Goal: Transaction & Acquisition: Purchase product/service

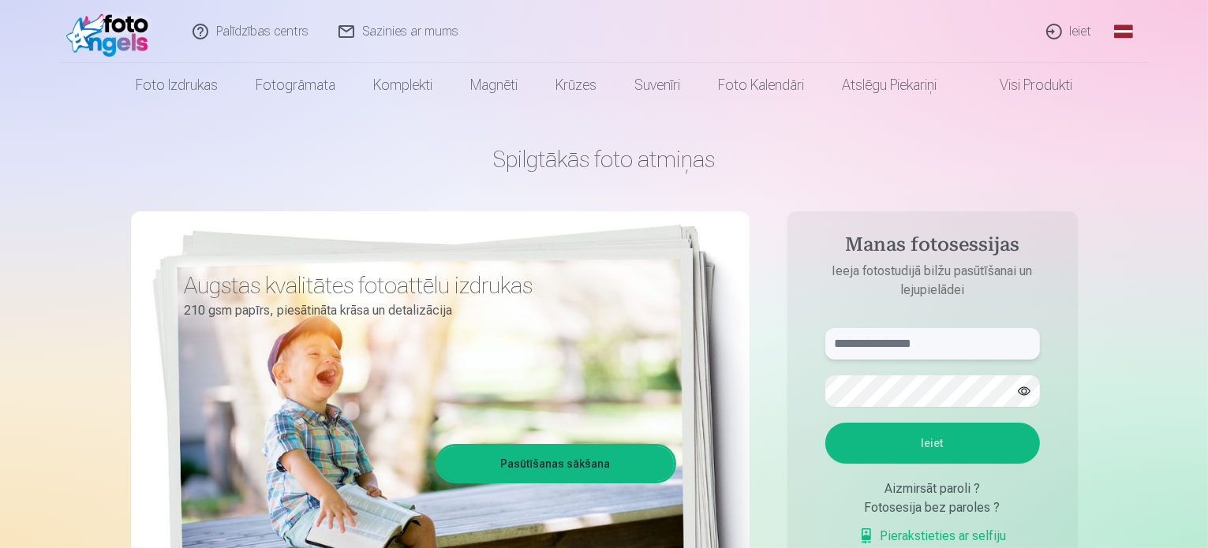
click at [884, 344] on input "text" at bounding box center [932, 344] width 215 height 32
type input "**********"
click at [944, 448] on button "Ieiet" at bounding box center [932, 443] width 215 height 41
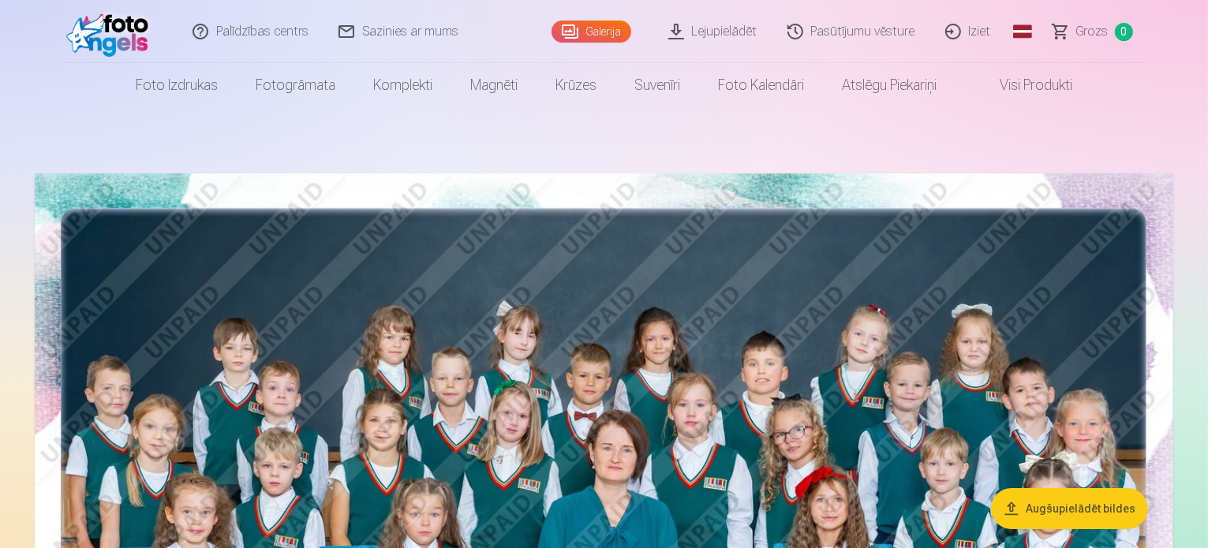
click at [864, 346] on img at bounding box center [604, 554] width 1138 height 760
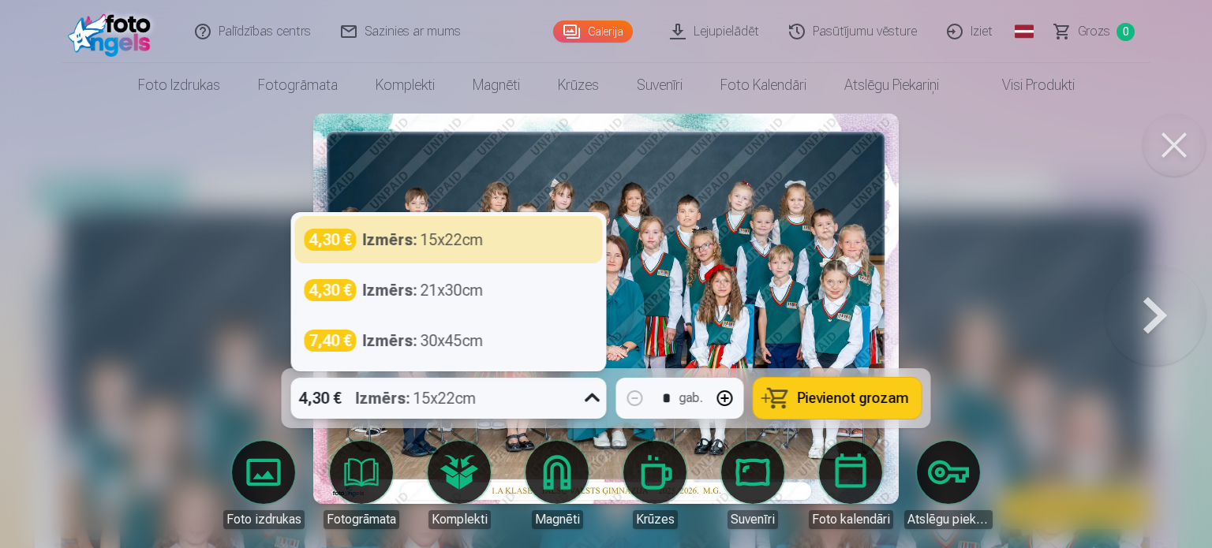
click at [597, 398] on icon at bounding box center [592, 398] width 15 height 9
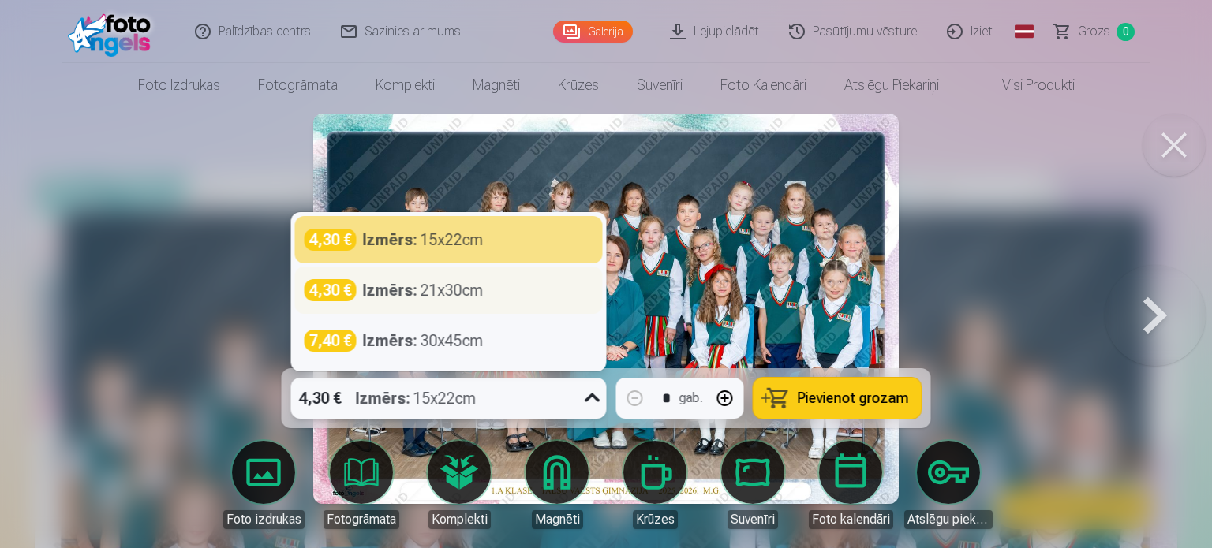
click at [514, 298] on div "4,30 € Izmērs : 21x30cm" at bounding box center [448, 290] width 289 height 22
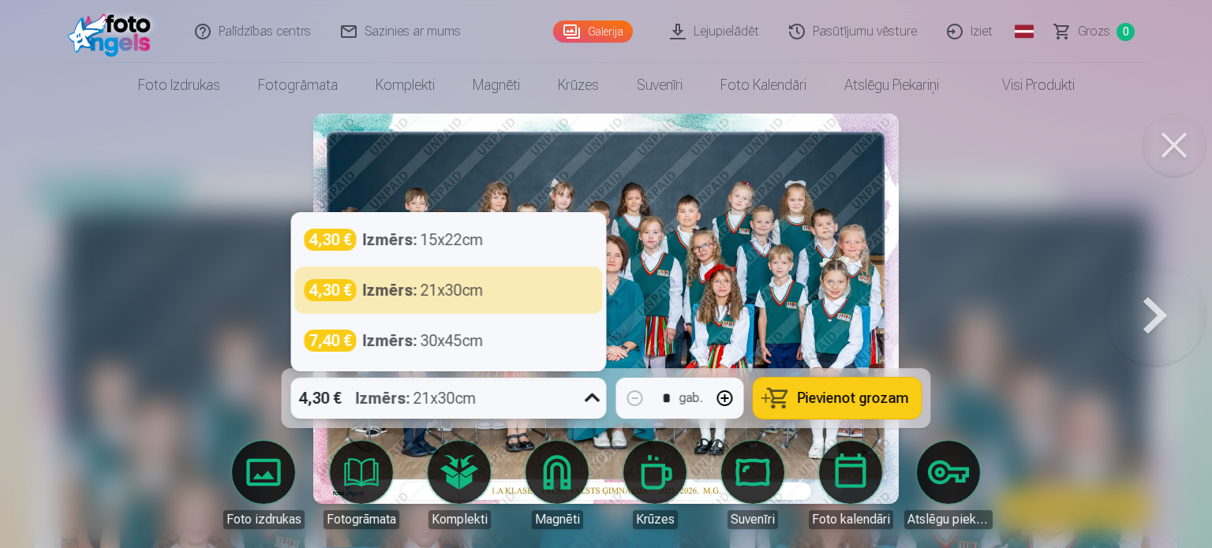
click at [585, 397] on icon at bounding box center [592, 398] width 25 height 25
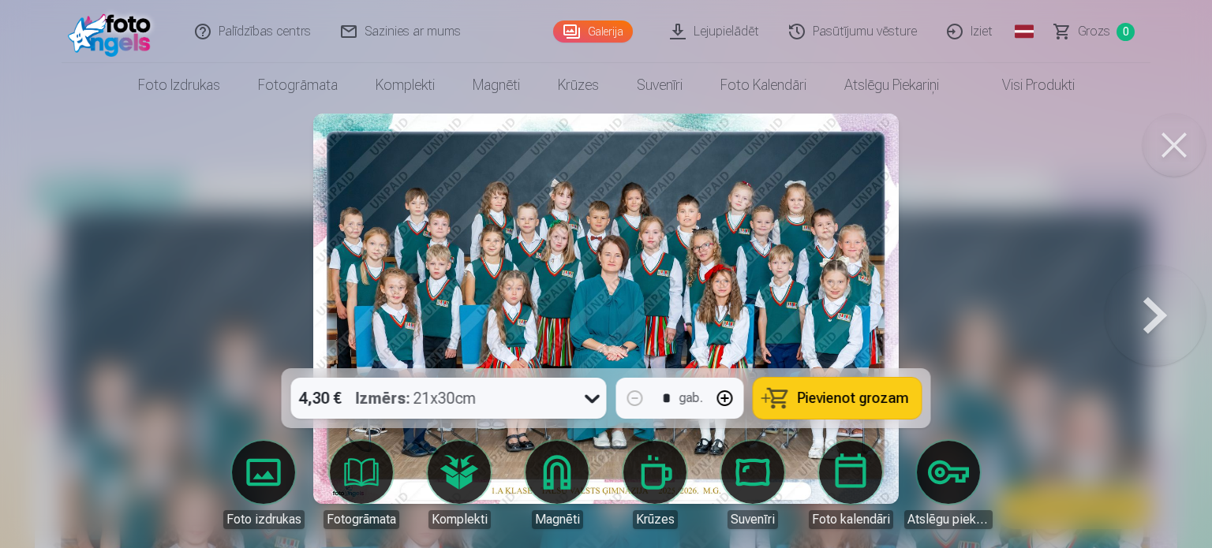
click at [866, 404] on span "Pievienot grozam" at bounding box center [853, 398] width 111 height 14
click at [1165, 315] on button at bounding box center [1154, 309] width 101 height 88
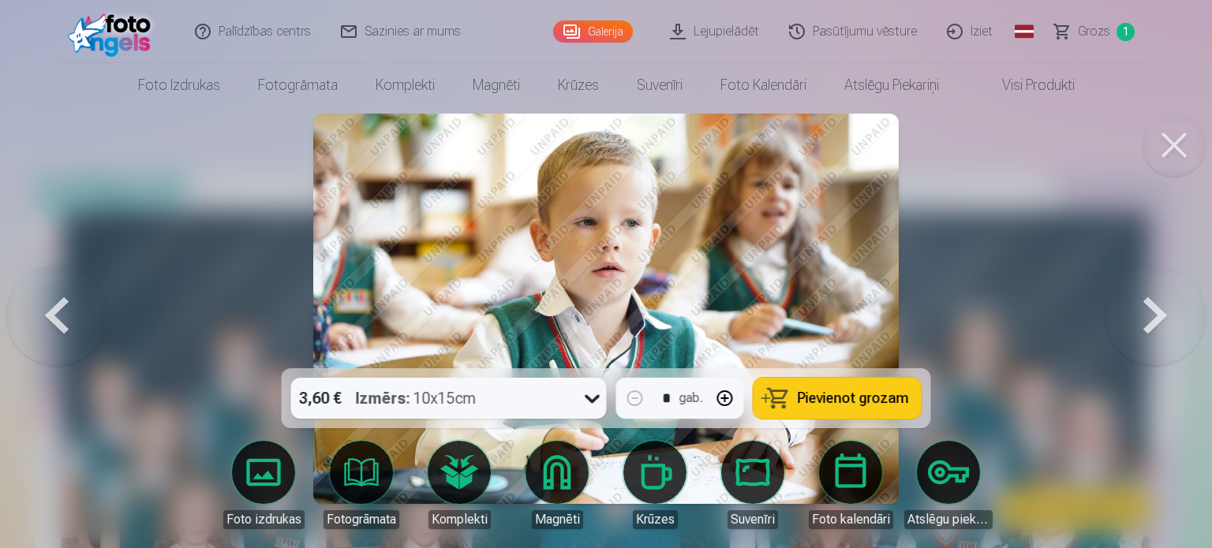
click at [1165, 315] on button at bounding box center [1154, 309] width 101 height 88
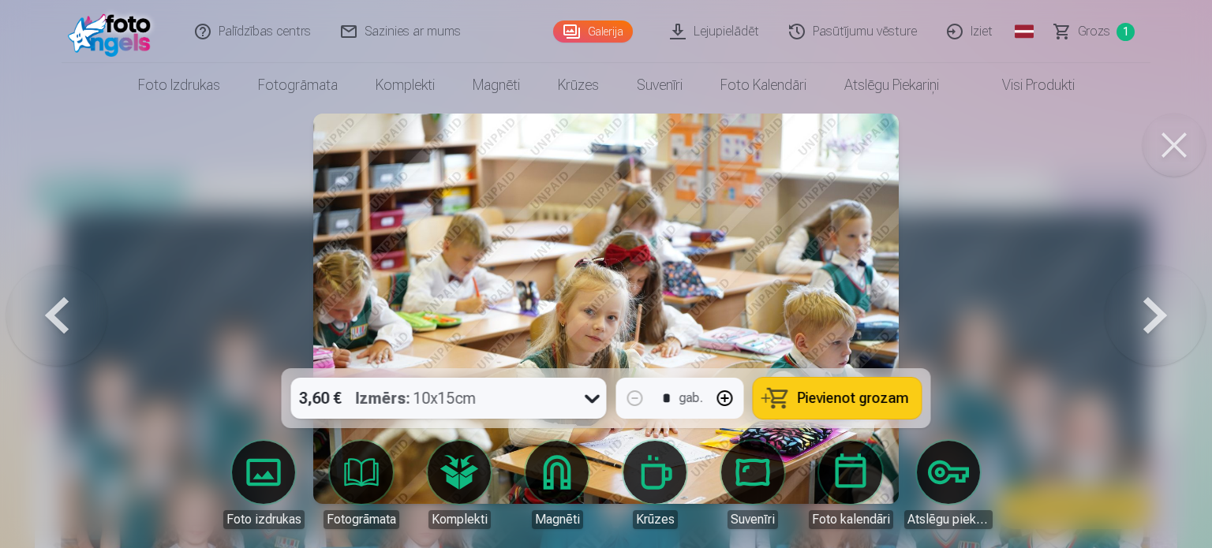
click at [1165, 315] on button at bounding box center [1154, 309] width 101 height 88
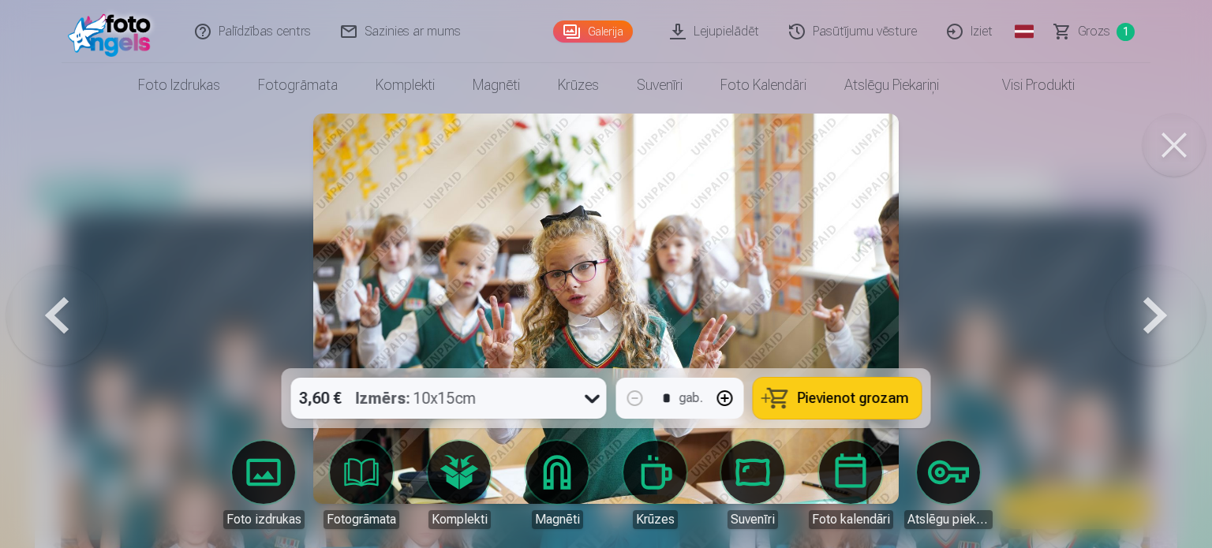
click at [1165, 315] on button at bounding box center [1154, 309] width 101 height 88
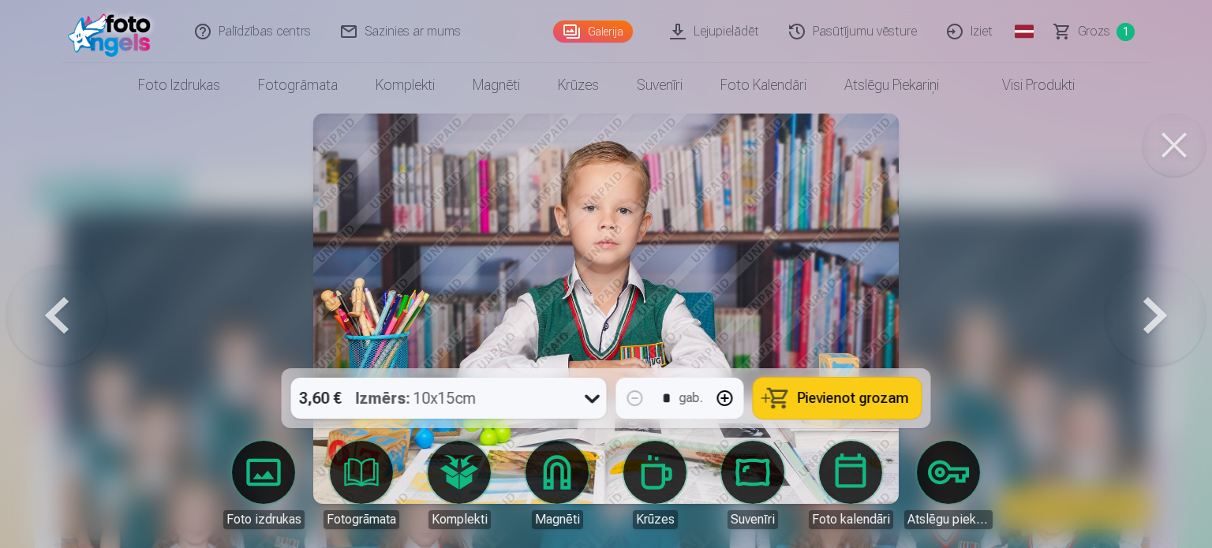
click at [1182, 139] on button at bounding box center [1173, 145] width 63 height 63
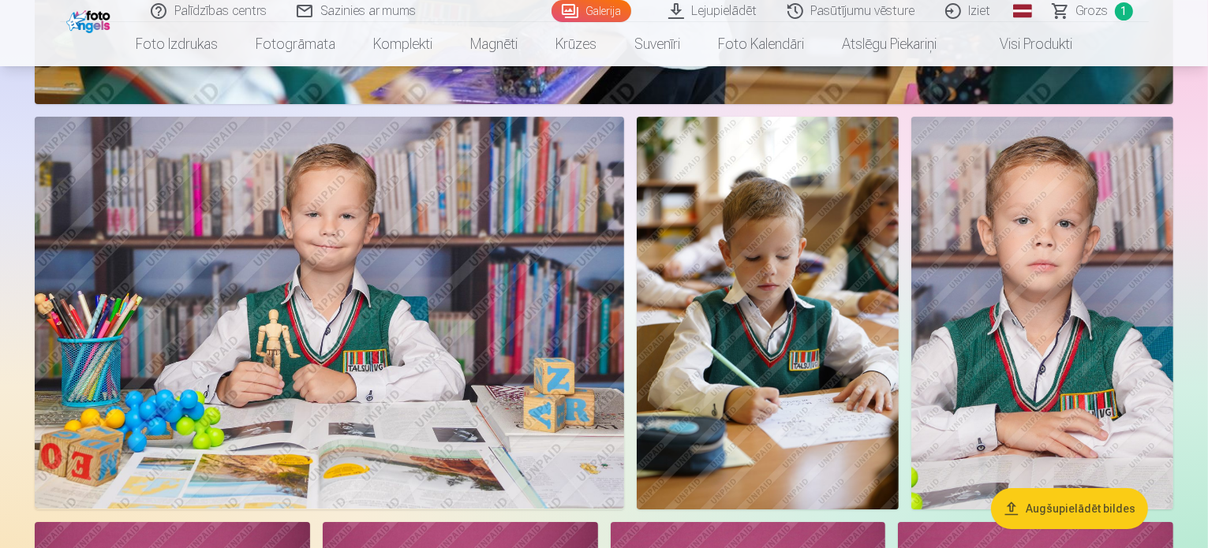
scroll to position [5516, 0]
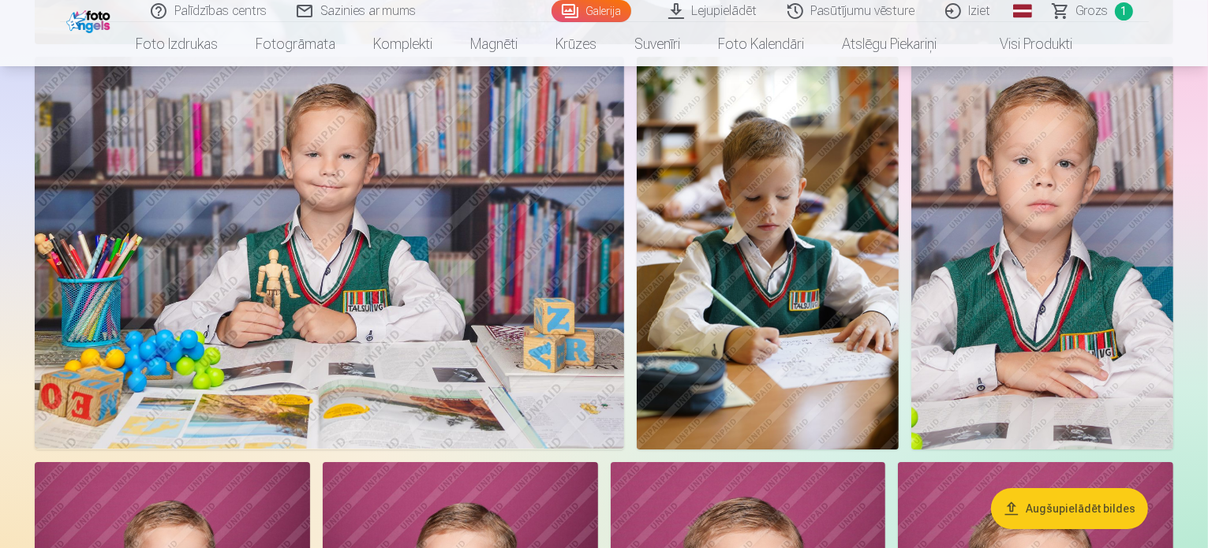
click at [1066, 513] on button "Augšupielādēt bildes" at bounding box center [1069, 508] width 157 height 41
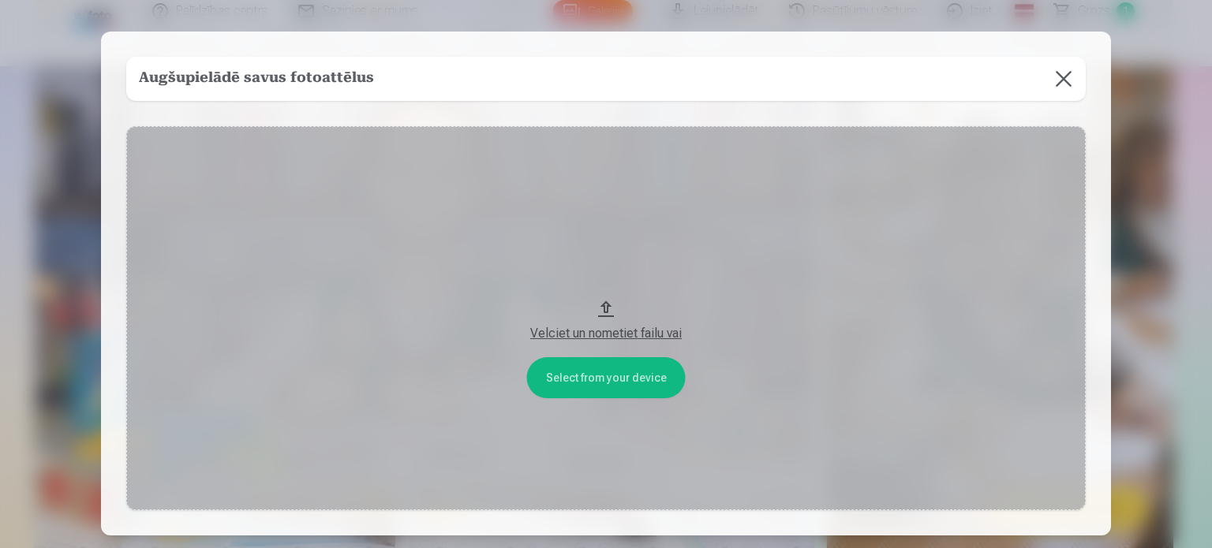
click at [604, 328] on div "Velciet un nometiet failu vai" at bounding box center [606, 333] width 928 height 19
click at [1062, 77] on button at bounding box center [1063, 79] width 44 height 44
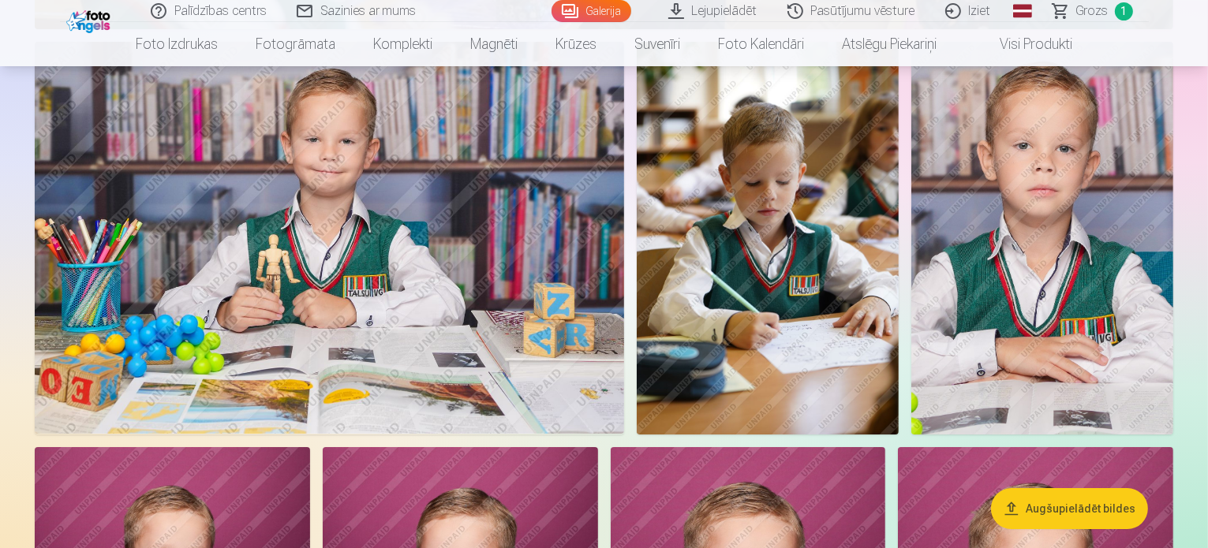
click at [722, 15] on link "Lejupielādēt" at bounding box center [713, 11] width 119 height 22
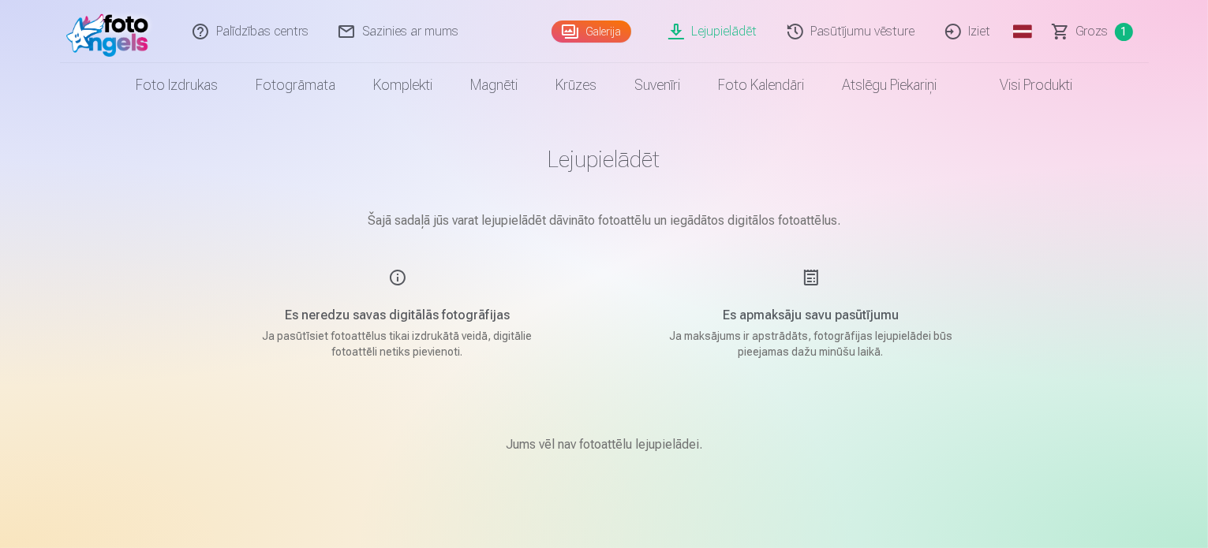
scroll to position [454, 0]
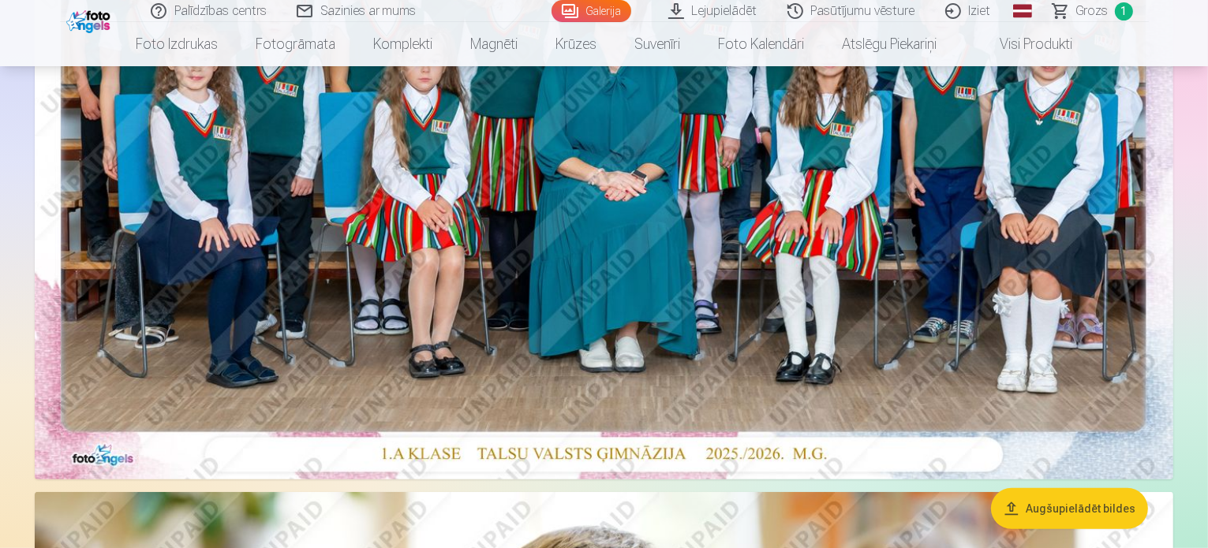
click at [757, 317] on img at bounding box center [604, 100] width 1138 height 760
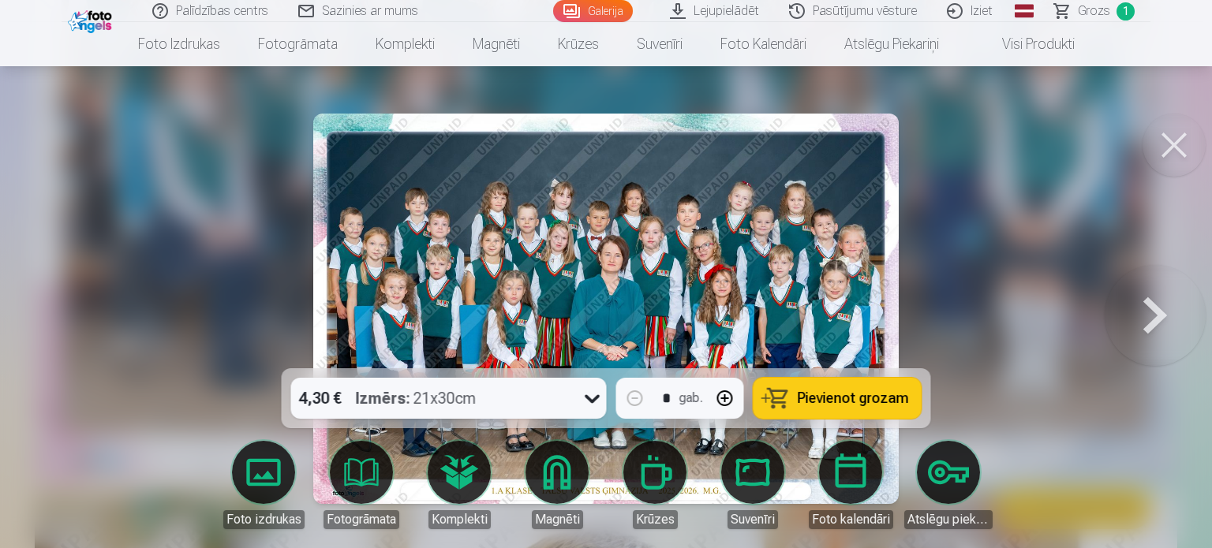
click at [1184, 126] on button at bounding box center [1173, 145] width 63 height 63
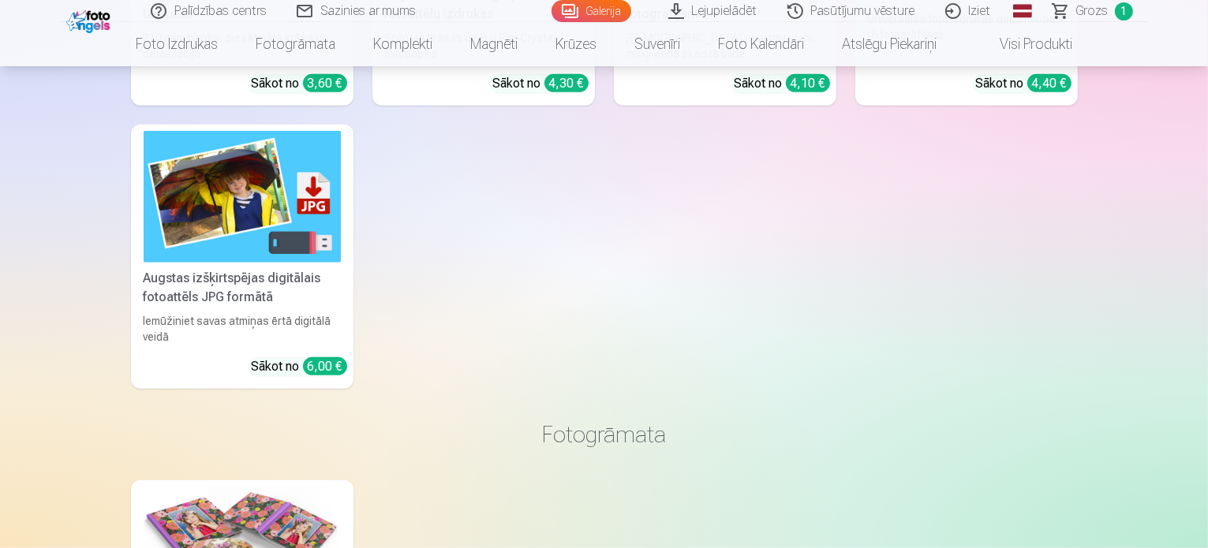
scroll to position [7077, 0]
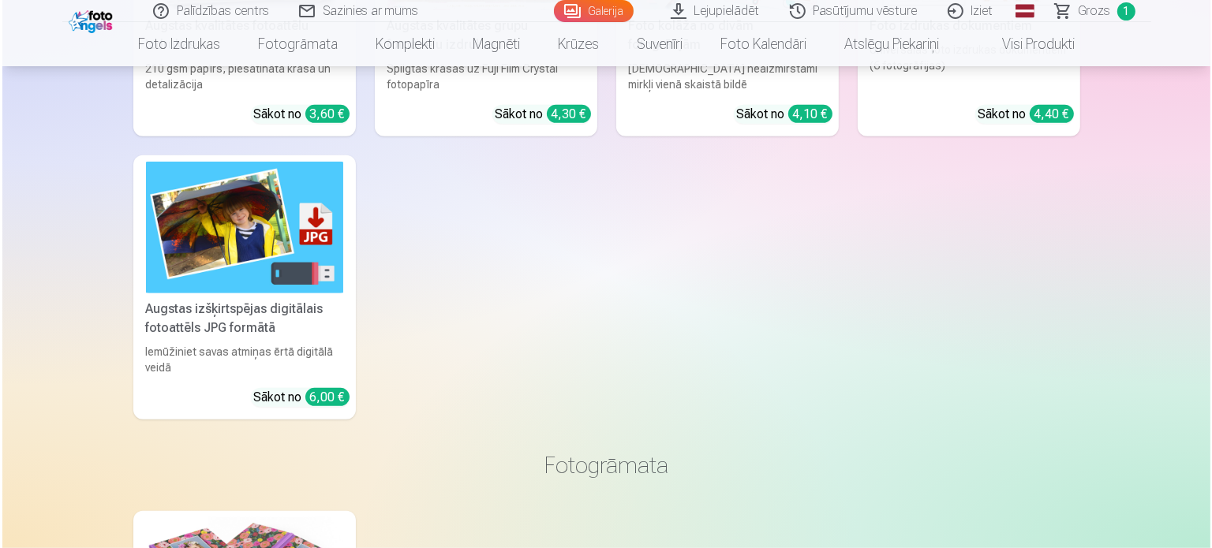
scroll to position [7100, 0]
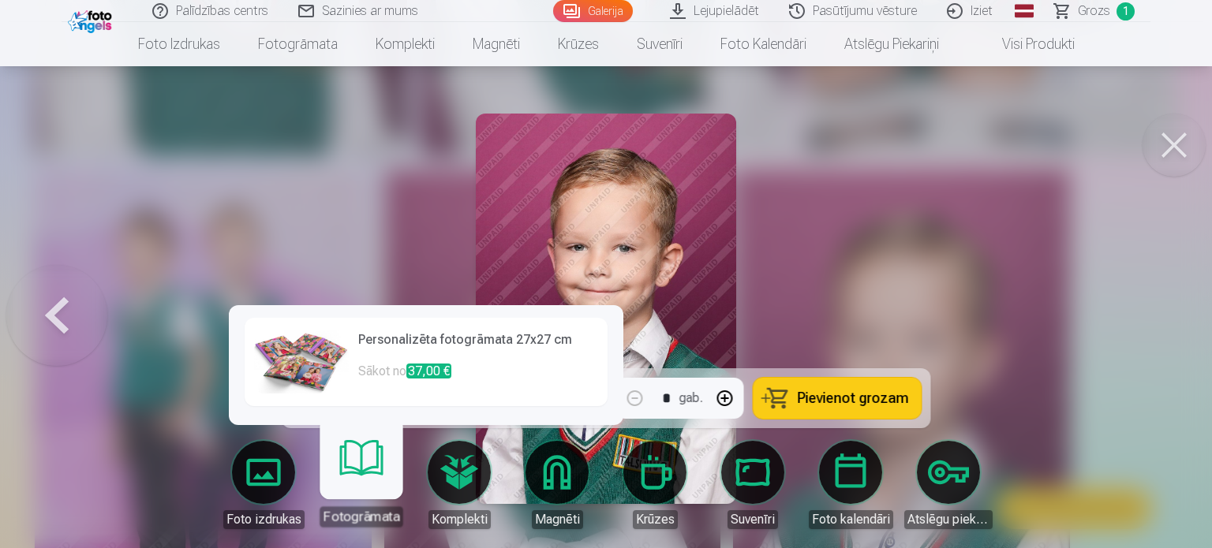
click at [360, 480] on link "Fotogrāmata" at bounding box center [360, 478] width 97 height 97
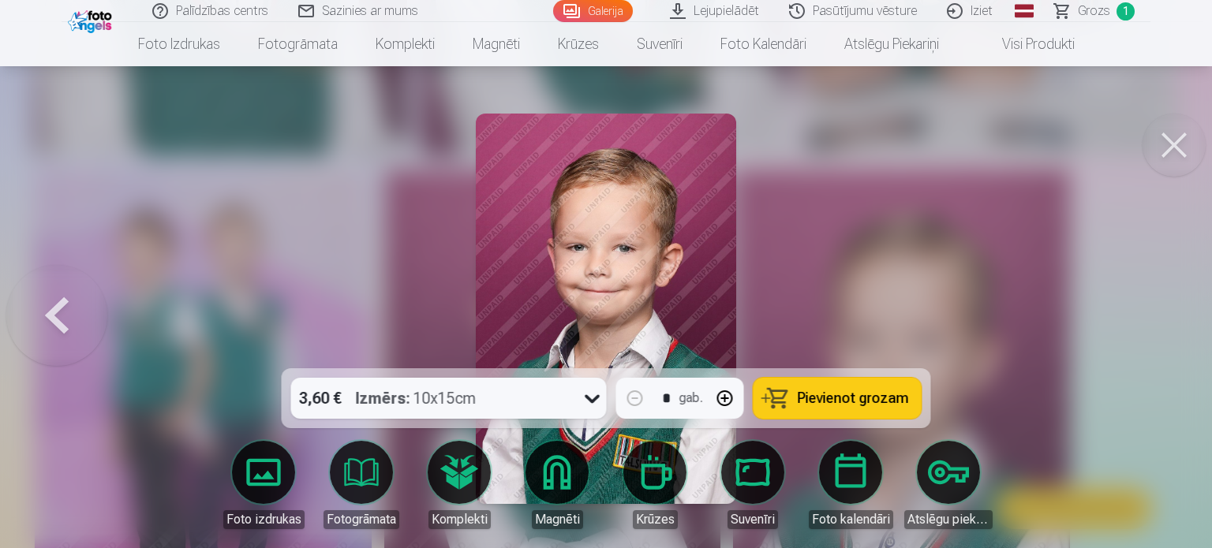
click at [1167, 154] on button at bounding box center [1173, 145] width 63 height 63
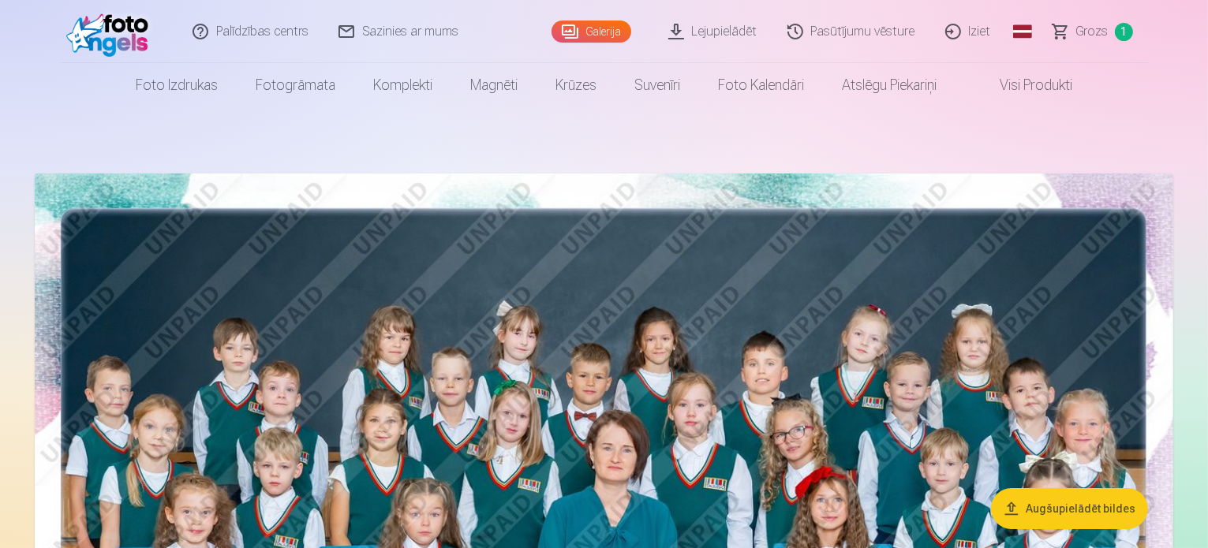
click at [725, 37] on link "Lejupielādēt" at bounding box center [713, 31] width 119 height 63
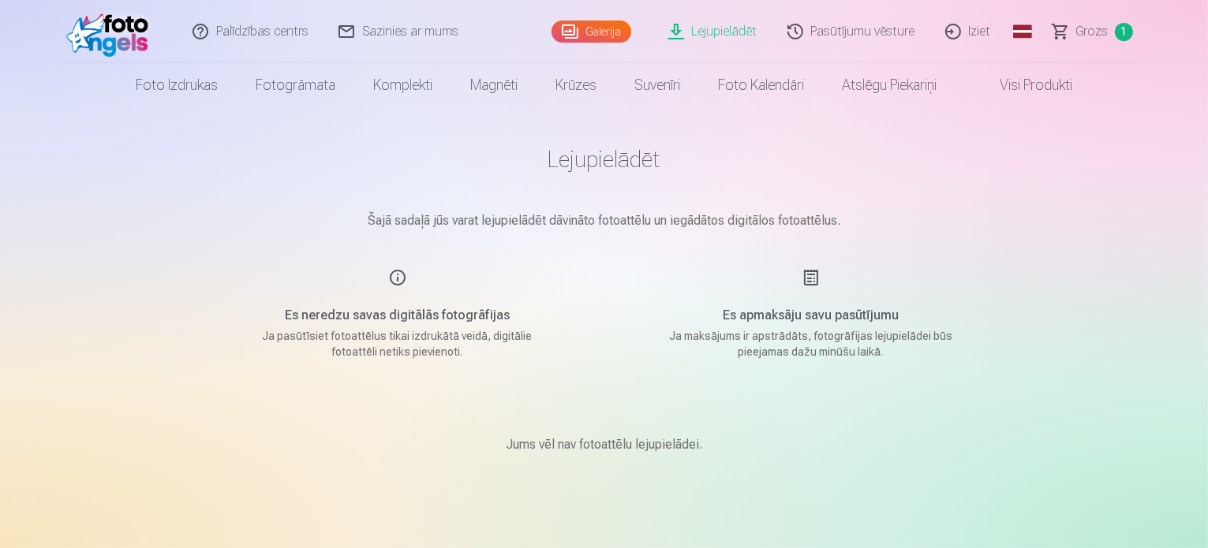
click at [402, 334] on p "Ja pasūtīsiet fotoattēlus tikai izdrukātā veidā, digitālie fotoattēli netiks pi…" at bounding box center [398, 344] width 300 height 32
click at [826, 317] on h5 "Es apmaksāju savu pasūtījumu" at bounding box center [811, 315] width 300 height 19
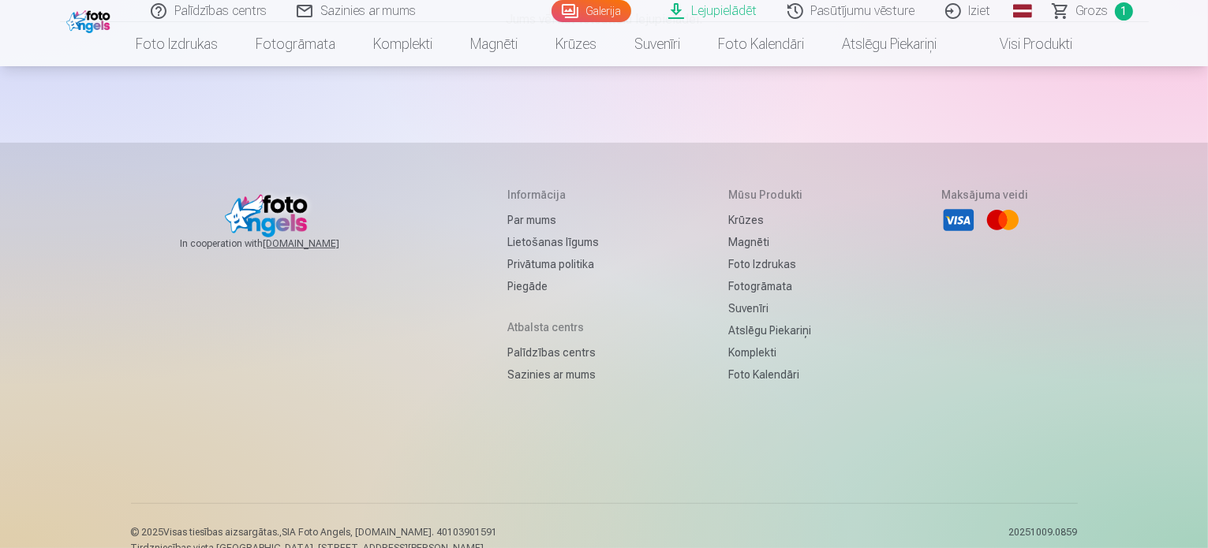
scroll to position [454, 0]
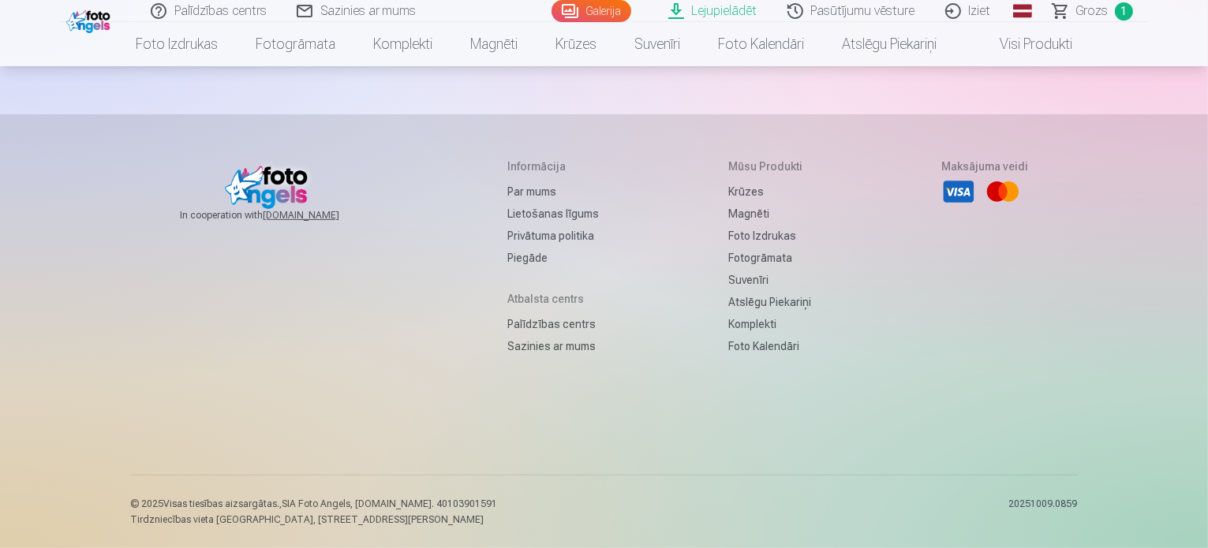
click at [521, 340] on link "Sazinies ar mums" at bounding box center [553, 346] width 92 height 22
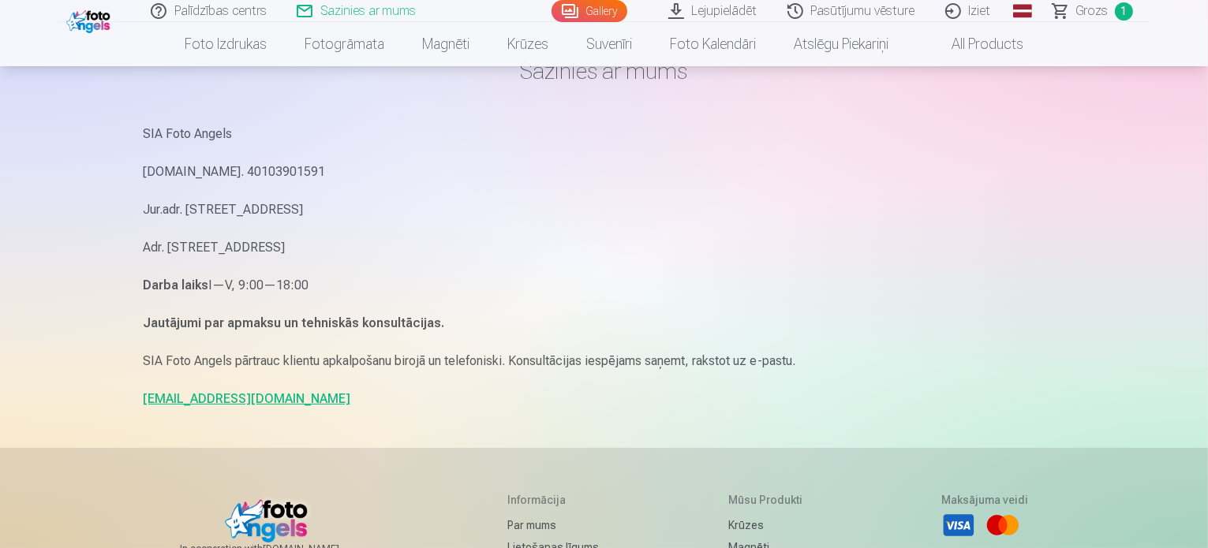
scroll to position [87, 0]
